Goal: Task Accomplishment & Management: Complete application form

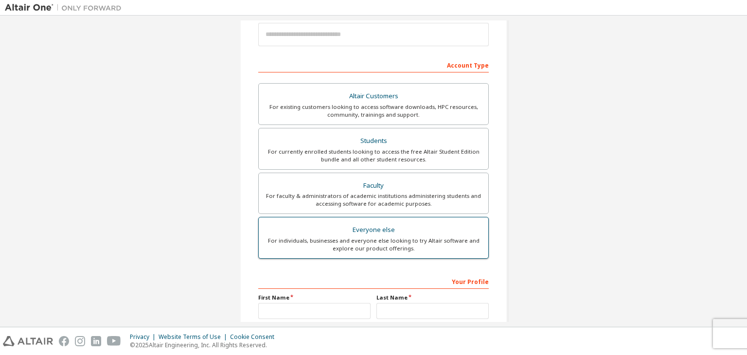
scroll to position [212, 0]
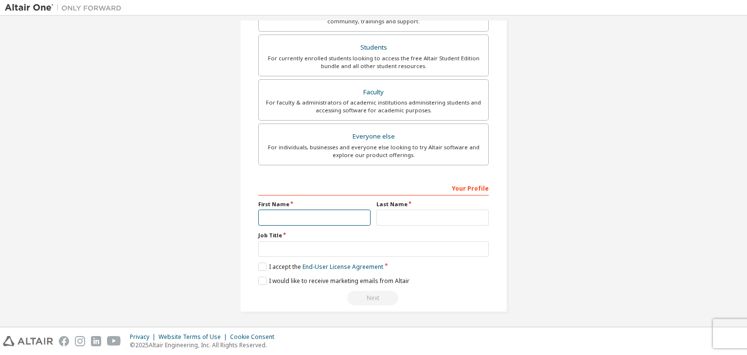
click at [304, 223] on input "text" at bounding box center [314, 218] width 112 height 16
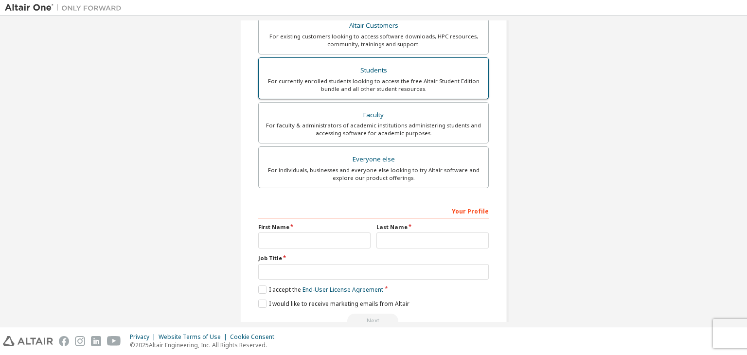
click at [394, 79] on div "For currently enrolled students looking to access the free Altair Student Editi…" at bounding box center [374, 85] width 218 height 16
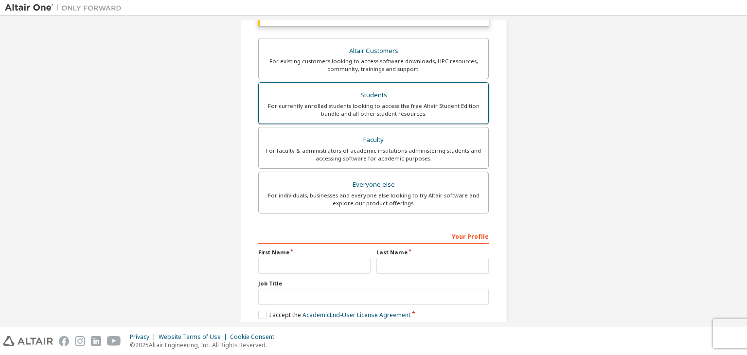
scroll to position [213, 0]
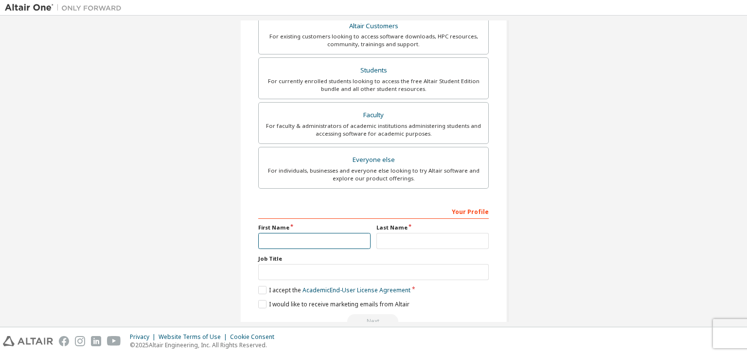
click at [286, 235] on input "text" at bounding box center [314, 241] width 112 height 16
type input "*"
type input "****"
click at [393, 240] on input "text" at bounding box center [432, 241] width 112 height 16
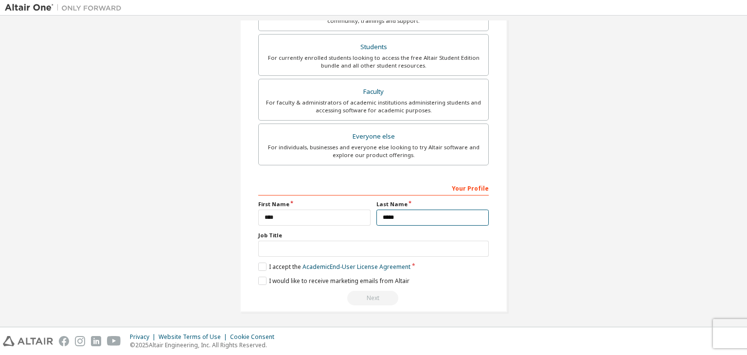
type input "*****"
click at [277, 249] on input "text" at bounding box center [373, 249] width 231 height 16
click at [261, 263] on label "I accept the Academic End-User License Agreement" at bounding box center [334, 267] width 152 height 8
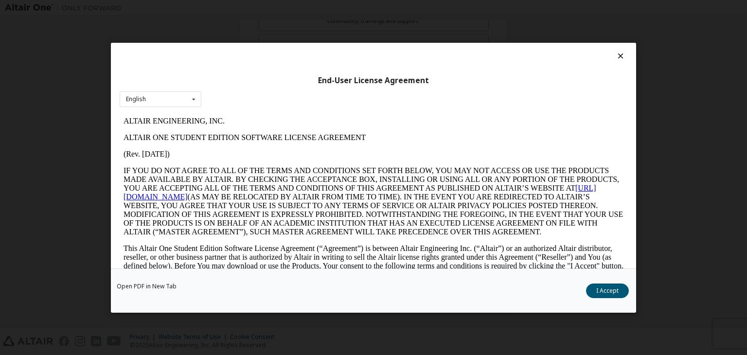
scroll to position [0, 0]
click at [192, 100] on icon at bounding box center [194, 98] width 12 height 15
drag, startPoint x: 282, startPoint y: 227, endPoint x: 274, endPoint y: 195, distance: 32.7
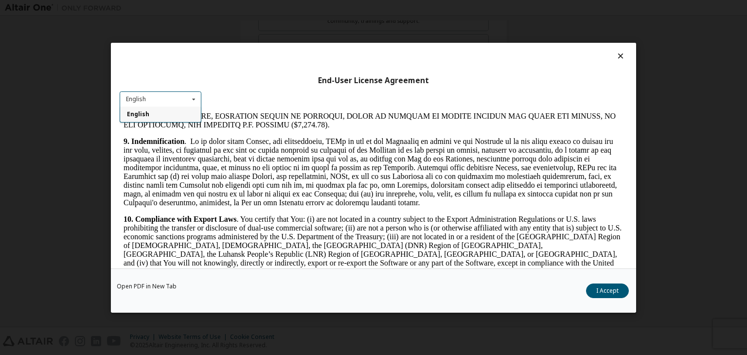
scroll to position [1233, 0]
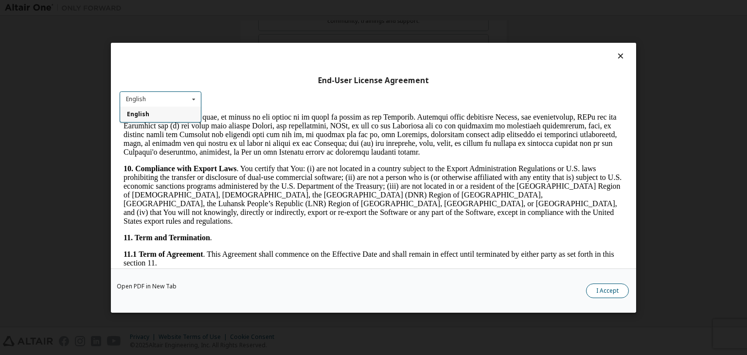
click at [606, 288] on button "I Accept" at bounding box center [607, 291] width 43 height 15
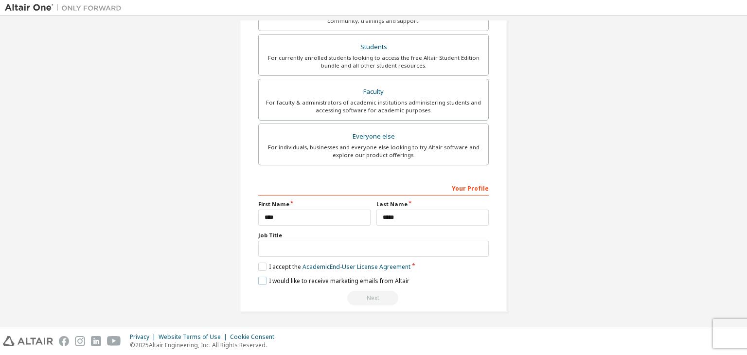
click at [263, 279] on label "I would like to receive marketing emails from Altair" at bounding box center [333, 281] width 151 height 8
click at [284, 245] on input "text" at bounding box center [373, 249] width 231 height 16
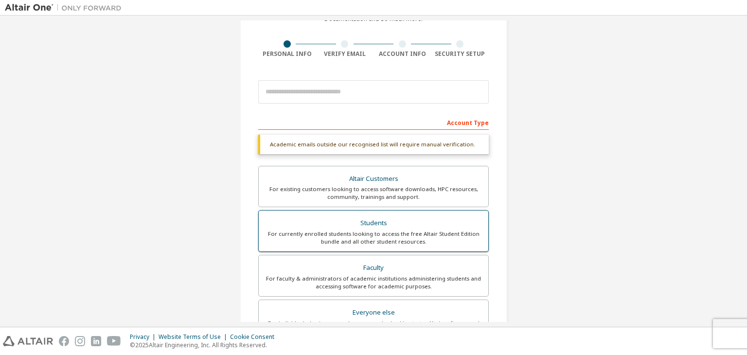
scroll to position [237, 0]
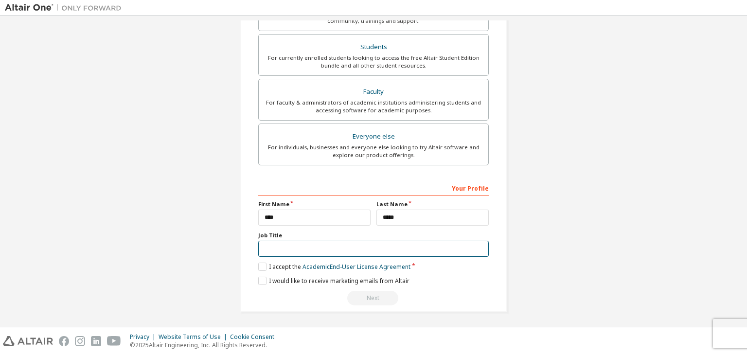
click at [291, 243] on input "text" at bounding box center [373, 249] width 231 height 16
click at [277, 234] on label "Job Title" at bounding box center [373, 235] width 231 height 8
click at [287, 243] on input "text" at bounding box center [373, 249] width 231 height 16
type input "*******"
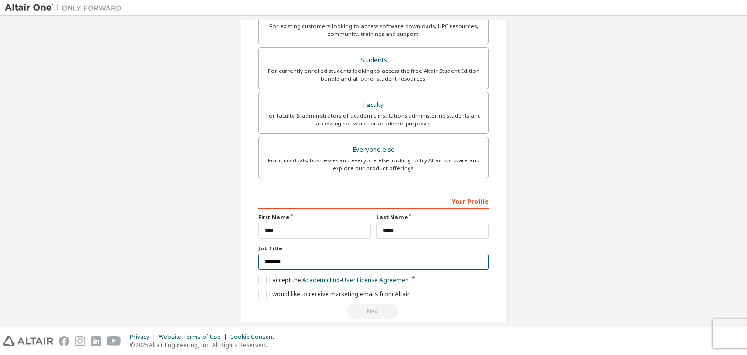
scroll to position [223, 0]
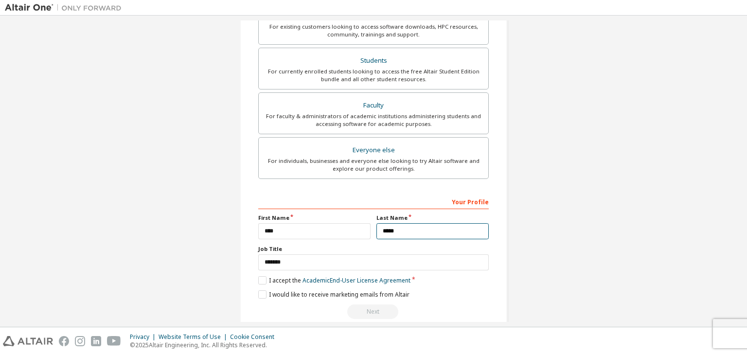
click at [394, 231] on input "*****" at bounding box center [432, 231] width 112 height 16
type input "*"
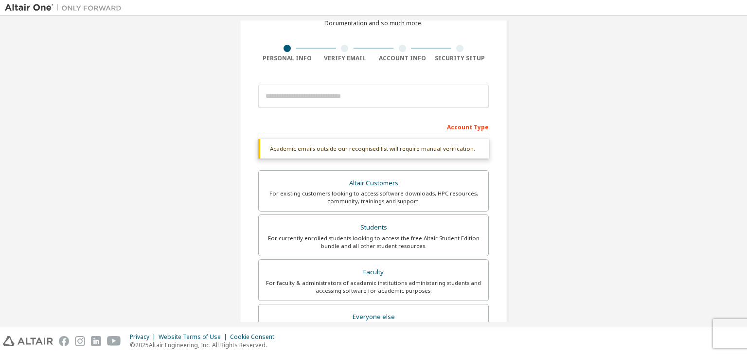
scroll to position [0, 0]
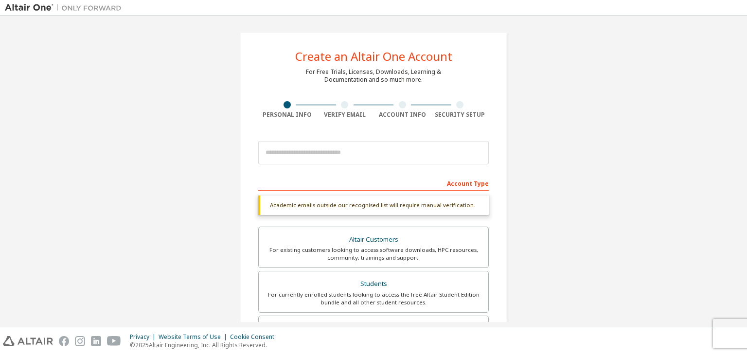
type input "*****"
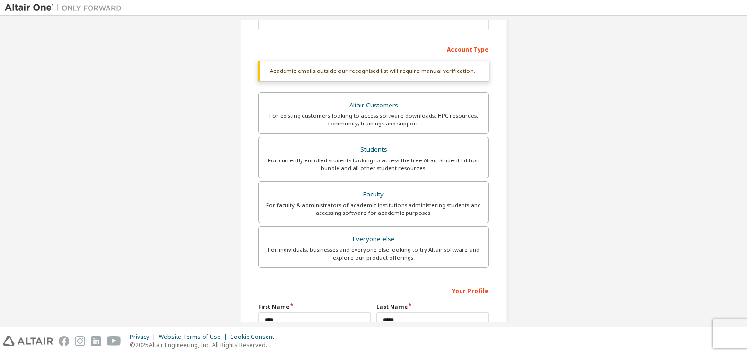
click at [346, 149] on div "Students" at bounding box center [374, 150] width 218 height 14
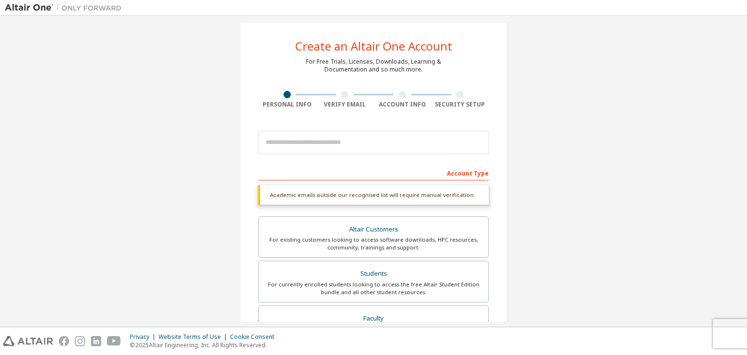
scroll to position [0, 0]
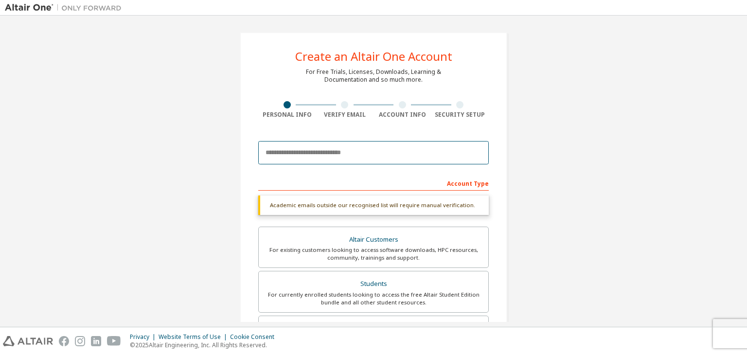
click at [330, 158] on input "email" at bounding box center [373, 152] width 231 height 23
type input "**********"
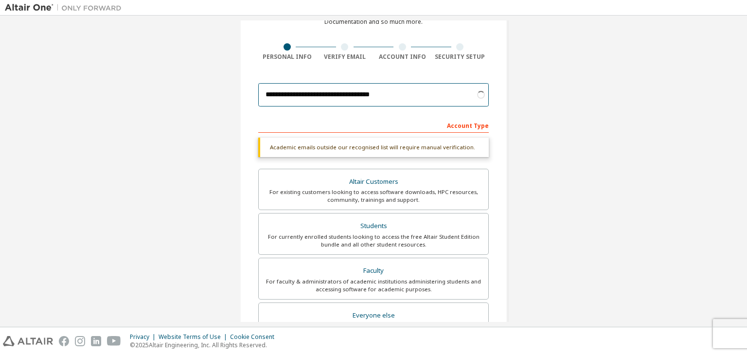
scroll to position [58, 0]
click at [424, 95] on input "**********" at bounding box center [373, 94] width 231 height 23
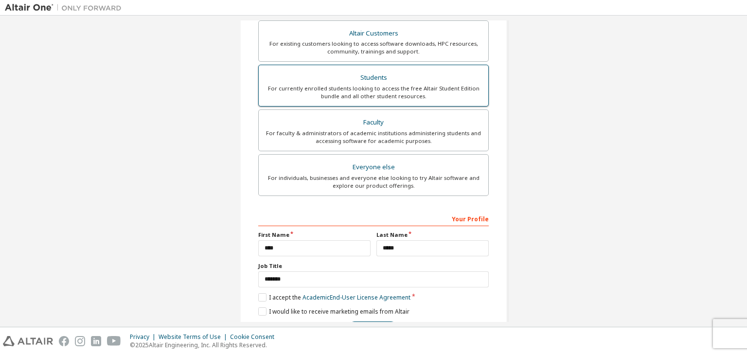
scroll to position [237, 0]
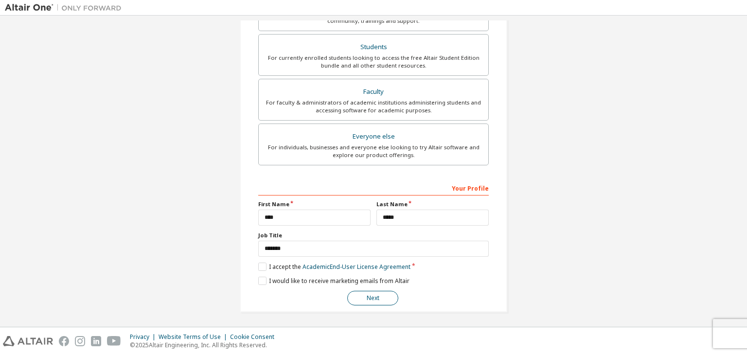
click at [379, 292] on button "Next" at bounding box center [372, 298] width 51 height 15
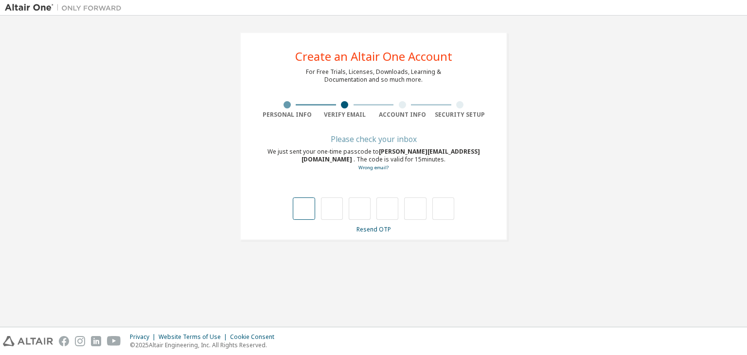
type input "*"
click at [390, 206] on input "*" at bounding box center [387, 208] width 22 height 22
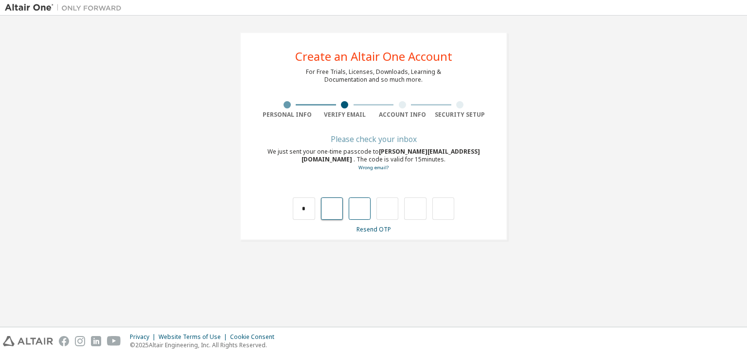
type input "*"
click at [389, 211] on input "text" at bounding box center [387, 208] width 22 height 22
click at [332, 207] on input "text" at bounding box center [332, 208] width 22 height 22
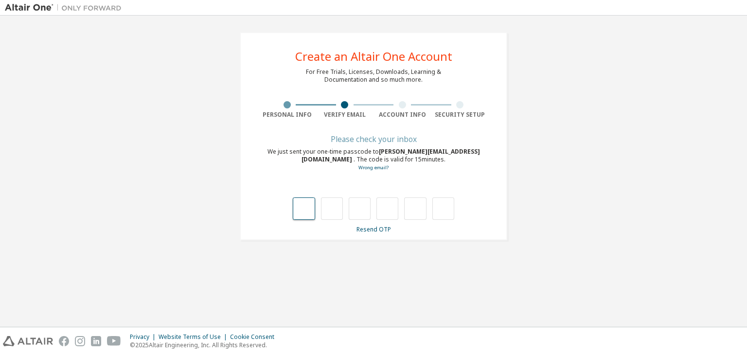
click at [306, 209] on input "text" at bounding box center [304, 208] width 22 height 22
type input "*"
click at [338, 206] on input "*" at bounding box center [332, 208] width 22 height 22
click at [328, 210] on input "text" at bounding box center [332, 208] width 22 height 22
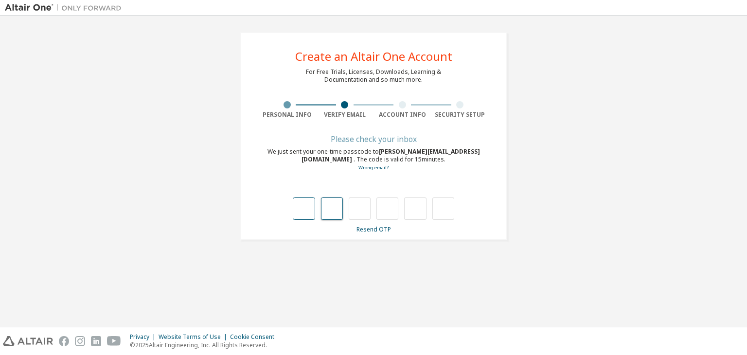
type input "*"
click at [358, 208] on input "*" at bounding box center [360, 208] width 22 height 22
click at [361, 209] on input "*" at bounding box center [360, 208] width 22 height 22
click at [301, 209] on input "text" at bounding box center [304, 208] width 22 height 22
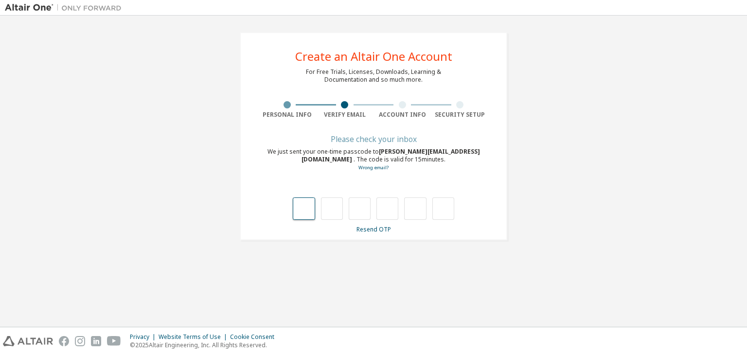
type input "*"
click at [326, 208] on input "*" at bounding box center [332, 208] width 22 height 22
click at [333, 208] on input "*" at bounding box center [332, 208] width 22 height 22
click at [333, 208] on input "text" at bounding box center [332, 208] width 22 height 22
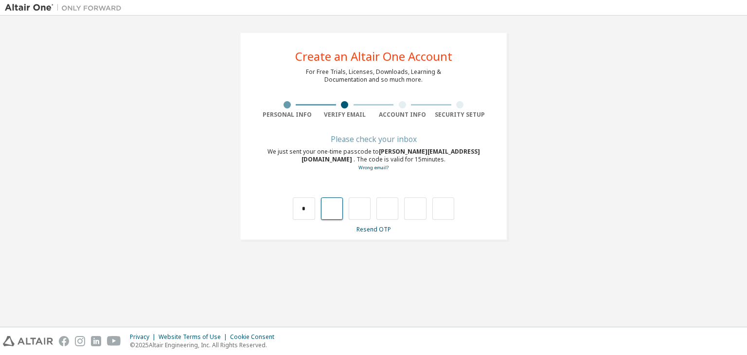
type input "*"
click at [359, 212] on input "*" at bounding box center [360, 208] width 22 height 22
click at [361, 211] on input "*" at bounding box center [360, 208] width 22 height 22
click at [361, 211] on input "text" at bounding box center [360, 208] width 22 height 22
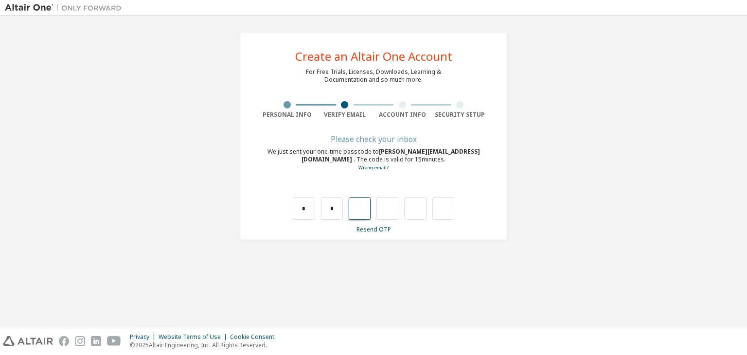
type input "*"
click at [391, 205] on input "*" at bounding box center [387, 208] width 22 height 22
click at [391, 206] on input "text" at bounding box center [387, 208] width 22 height 22
type input "*"
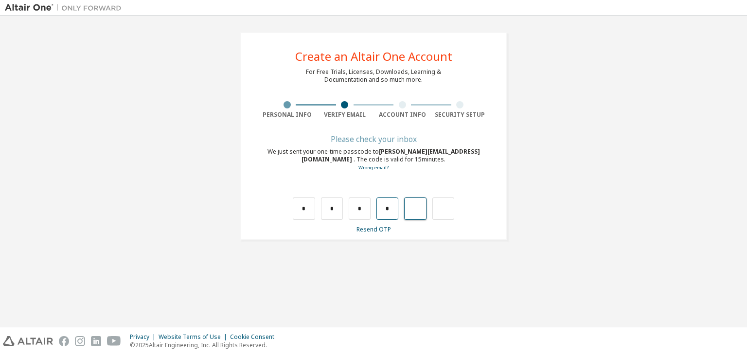
type input "*"
click at [426, 213] on input "*" at bounding box center [415, 208] width 22 height 22
click at [417, 208] on input "*" at bounding box center [415, 208] width 22 height 22
click at [439, 208] on input "text" at bounding box center [443, 208] width 22 height 22
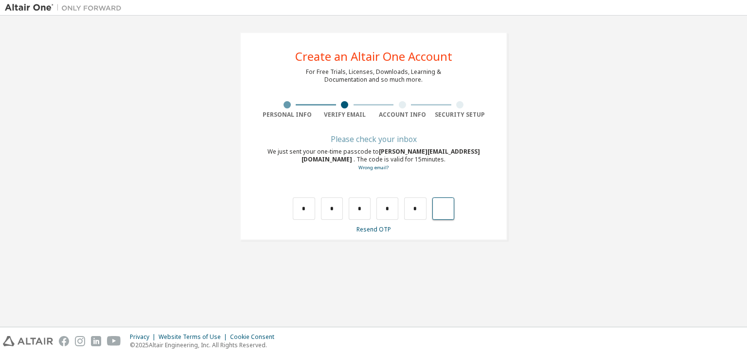
type input "*"
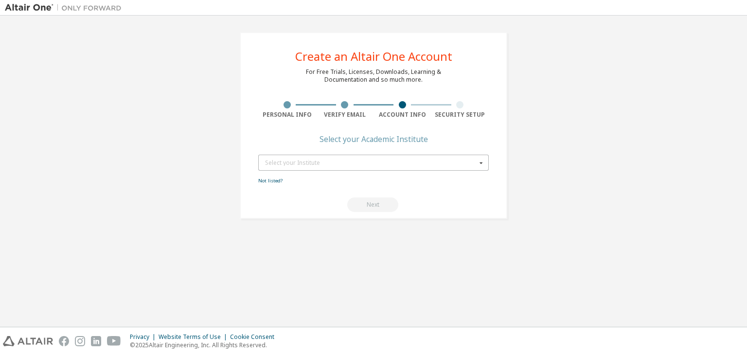
click at [478, 158] on icon at bounding box center [481, 162] width 12 height 15
click at [387, 243] on div "Create an Altair One Account For Free Trials, Licenses, Downloads, Learning & D…" at bounding box center [373, 171] width 737 height 302
click at [312, 164] on div "Select your Institute" at bounding box center [371, 163] width 212 height 6
click at [304, 212] on div "Create an Altair One Account For Free Trials, Licenses, Downloads, Learning & D…" at bounding box center [373, 125] width 267 height 187
click at [266, 179] on link "Not listed?" at bounding box center [270, 181] width 24 height 6
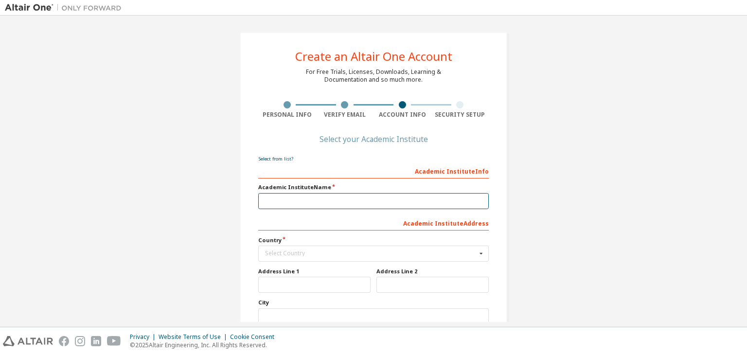
click at [312, 203] on input "text" at bounding box center [373, 201] width 231 height 16
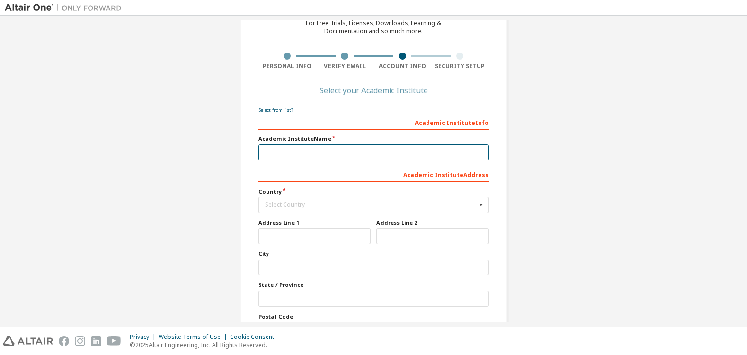
scroll to position [108, 0]
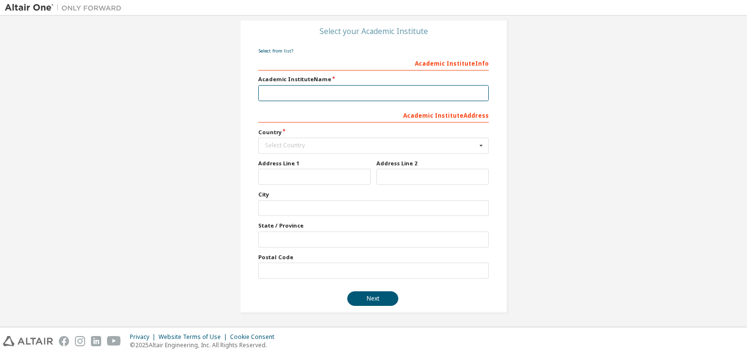
click at [326, 94] on input "text" at bounding box center [373, 93] width 231 height 16
type input "*"
click at [477, 142] on icon at bounding box center [481, 145] width 12 height 15
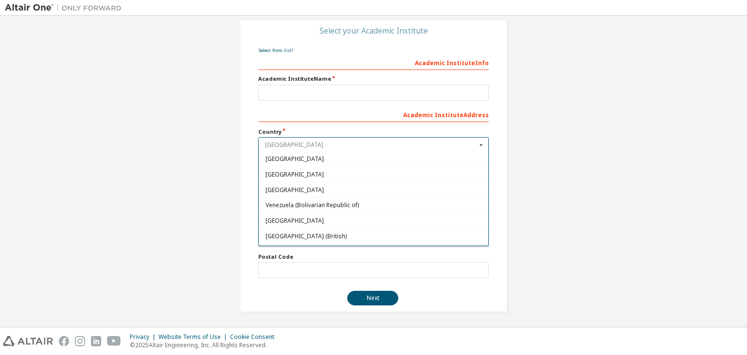
scroll to position [3498, 0]
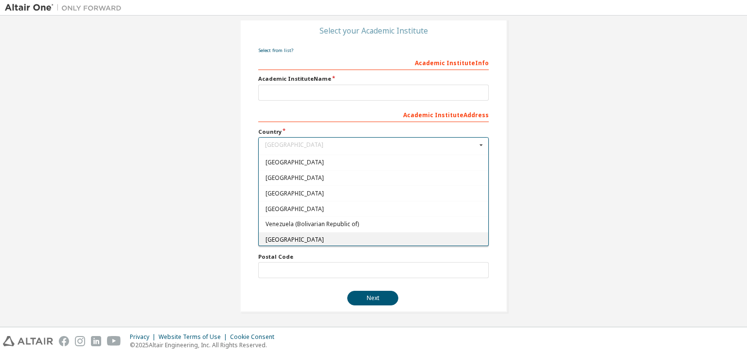
click at [299, 237] on span "Vietnam" at bounding box center [374, 240] width 216 height 6
type input "***"
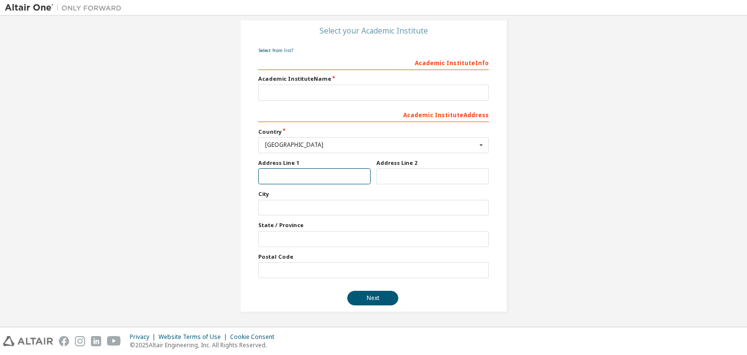
click at [331, 174] on input "text" at bounding box center [314, 176] width 112 height 16
click at [287, 208] on input "text" at bounding box center [373, 208] width 231 height 16
click at [315, 90] on input "text" at bounding box center [373, 93] width 231 height 16
click at [292, 91] on input "text" at bounding box center [373, 93] width 231 height 16
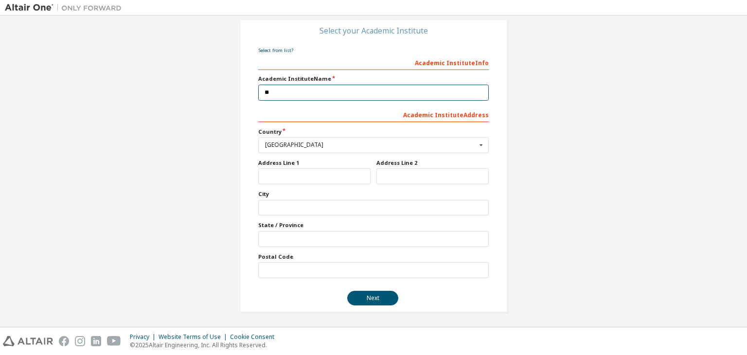
type input "*"
type input "**********"
click at [305, 177] on input "text" at bounding box center [314, 176] width 112 height 16
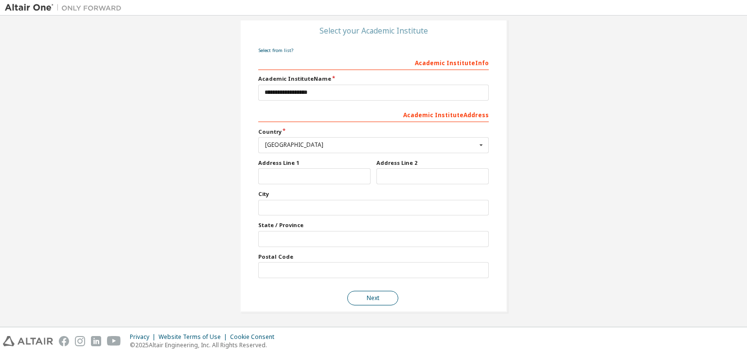
click at [367, 298] on button "Next" at bounding box center [372, 298] width 51 height 15
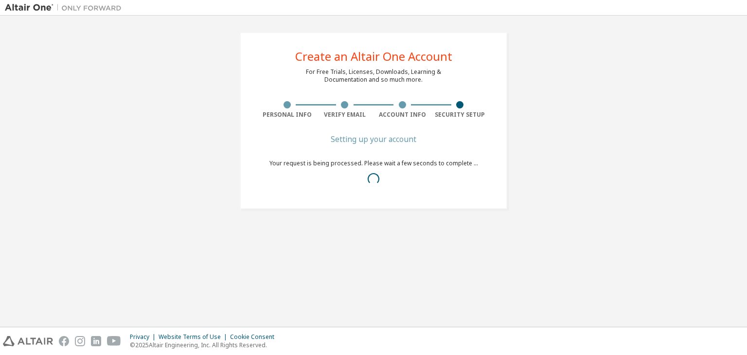
scroll to position [0, 0]
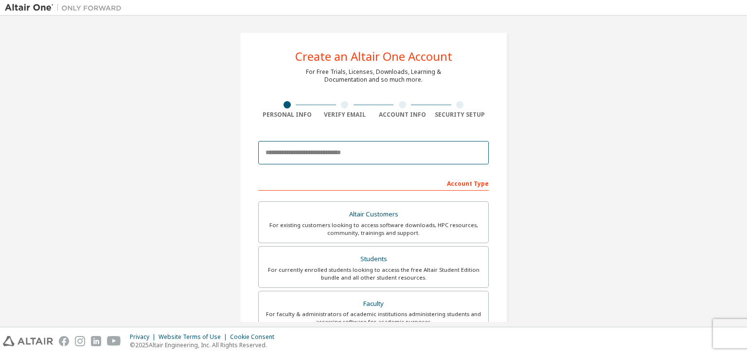
click at [349, 147] on input "email" at bounding box center [373, 152] width 231 height 23
type input "**********"
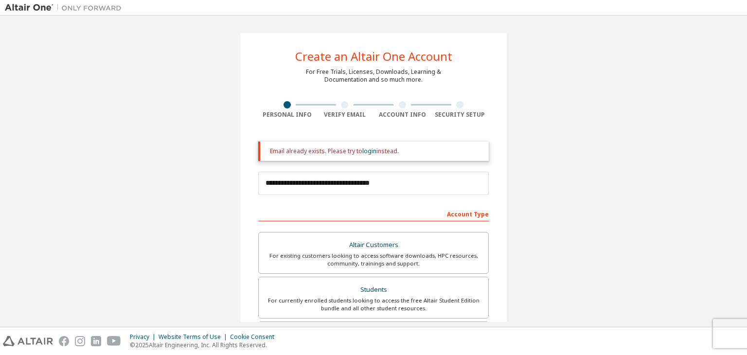
click at [31, 8] on img at bounding box center [66, 8] width 122 height 10
drag, startPoint x: 198, startPoint y: 20, endPoint x: 271, endPoint y: 71, distance: 88.9
click at [271, 71] on div "**********" at bounding box center [373, 171] width 747 height 311
click at [179, 129] on div "**********" at bounding box center [373, 293] width 737 height 546
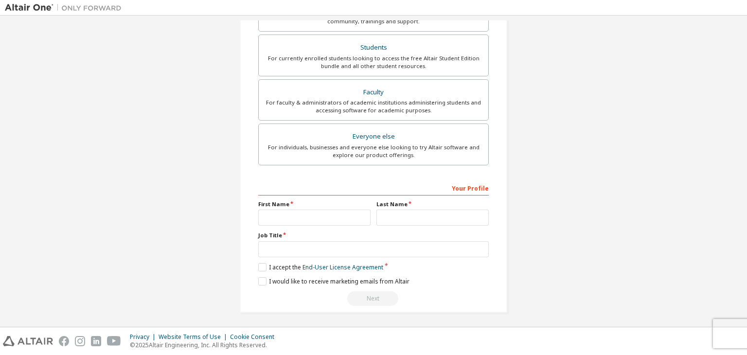
click at [18, 338] on img at bounding box center [28, 341] width 50 height 10
